Goal: Information Seeking & Learning: Learn about a topic

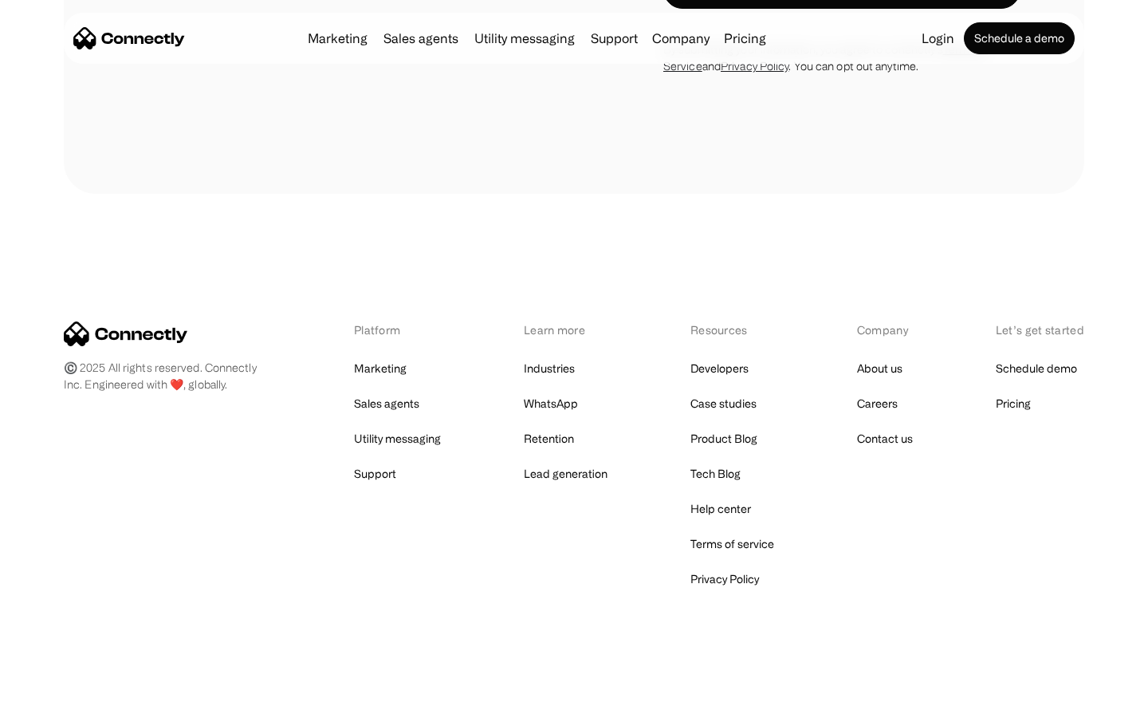
scroll to position [1468, 0]
